Goal: Transaction & Acquisition: Purchase product/service

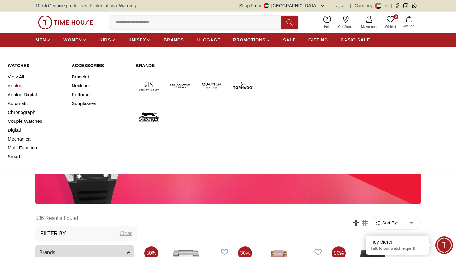
click at [14, 86] on link "Analog" at bounding box center [36, 85] width 56 height 9
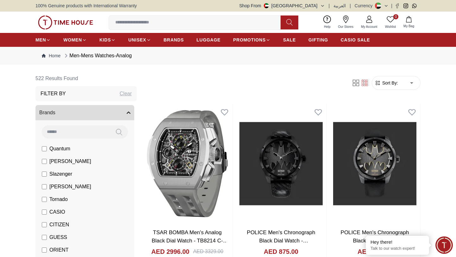
click at [385, 82] on span "Sort By:" at bounding box center [389, 83] width 17 height 6
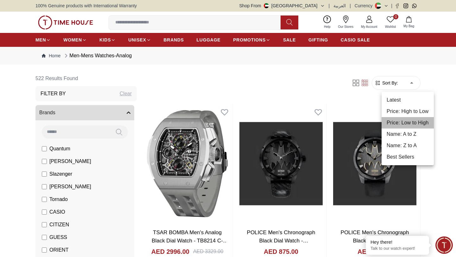
click at [404, 124] on li "Price: Low to High" at bounding box center [408, 122] width 52 height 11
type input "*"
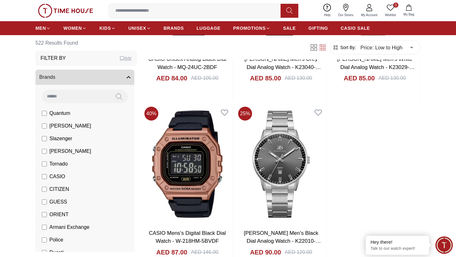
scroll to position [1052, 0]
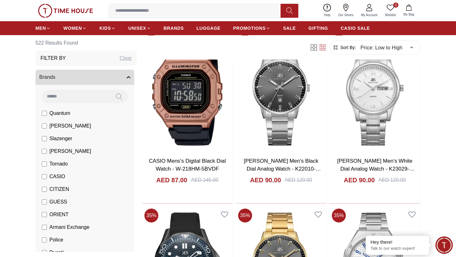
scroll to position [1117, 0]
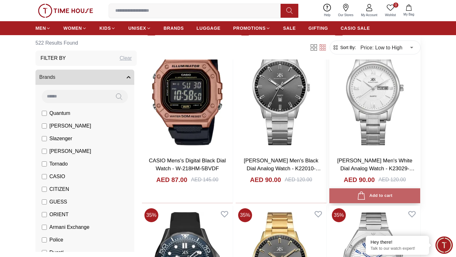
click at [379, 194] on div "Add to cart" at bounding box center [375, 196] width 35 height 9
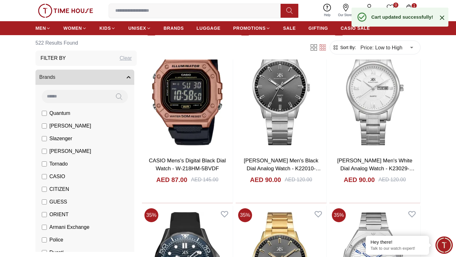
click at [443, 20] on icon at bounding box center [443, 18] width 8 height 8
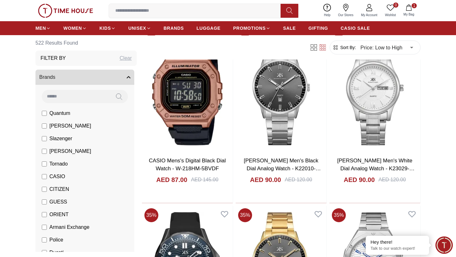
click at [409, 9] on icon "button" at bounding box center [409, 7] width 6 height 6
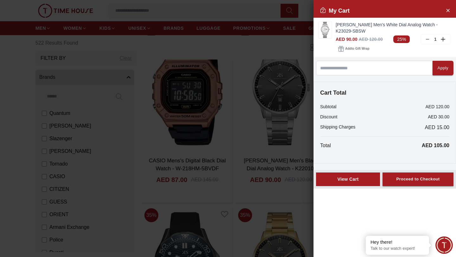
click at [350, 181] on div "View Cart" at bounding box center [348, 179] width 53 height 6
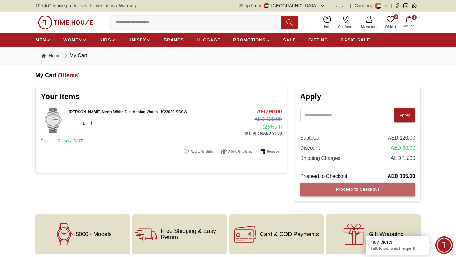
click at [306, 186] on button "Proceed to Checkout" at bounding box center [358, 190] width 115 height 14
